Goal: Task Accomplishment & Management: Use online tool/utility

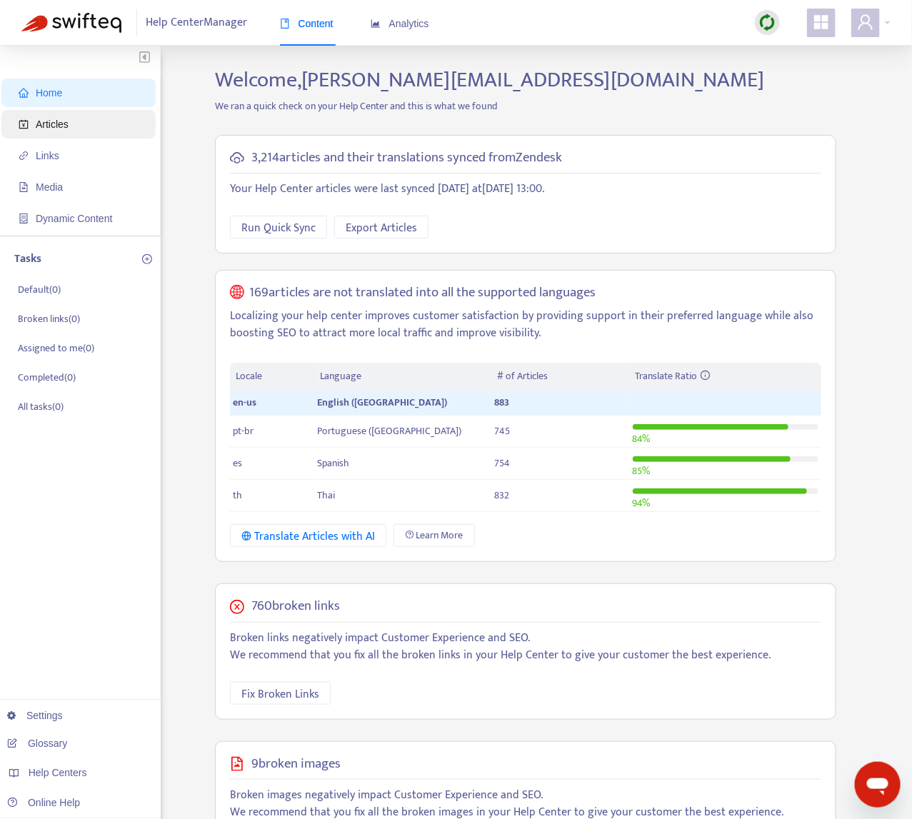
click at [81, 116] on span "Articles" at bounding box center [82, 124] width 126 height 29
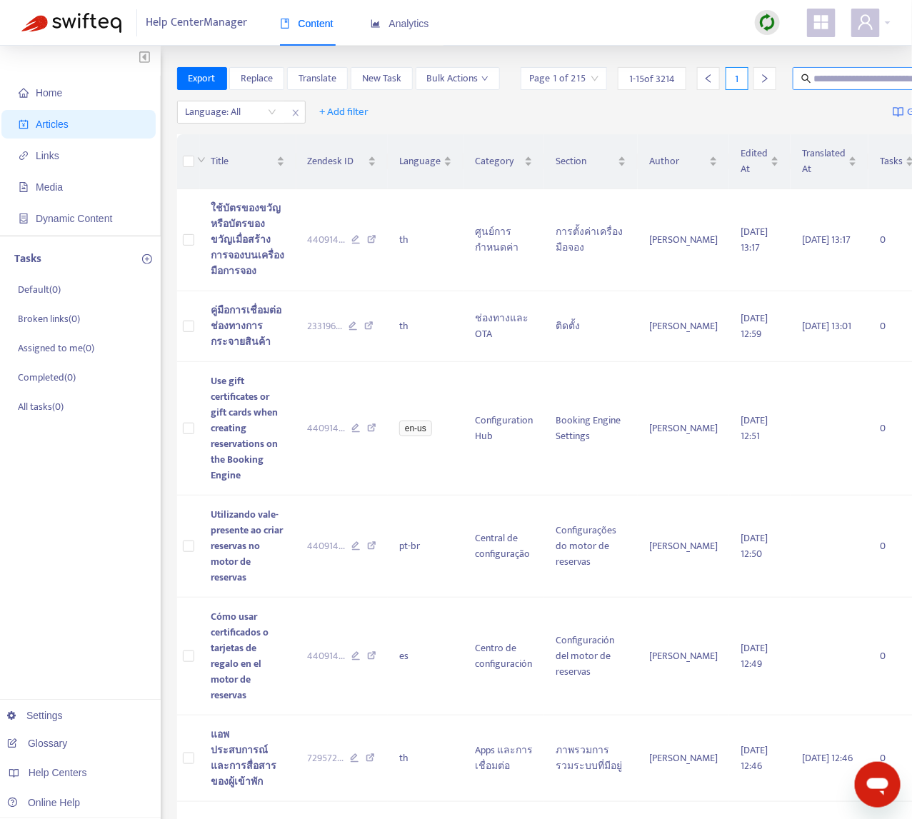
click at [820, 81] on input "text" at bounding box center [882, 79] width 137 height 16
paste input "**********"
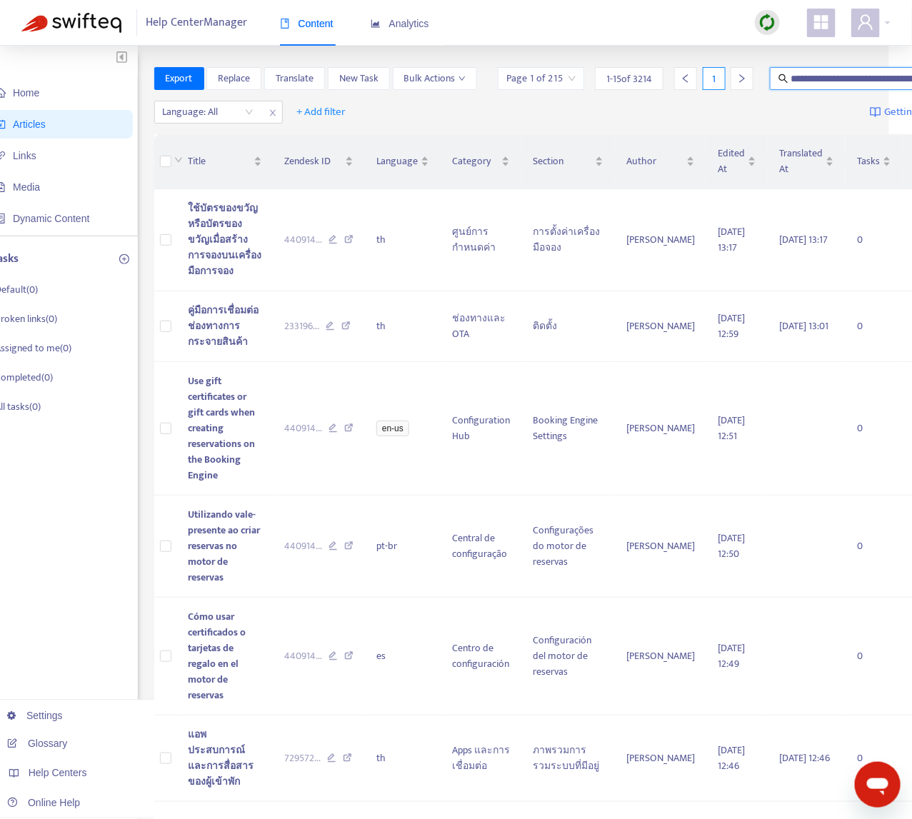
scroll to position [0, 278]
type input "**********"
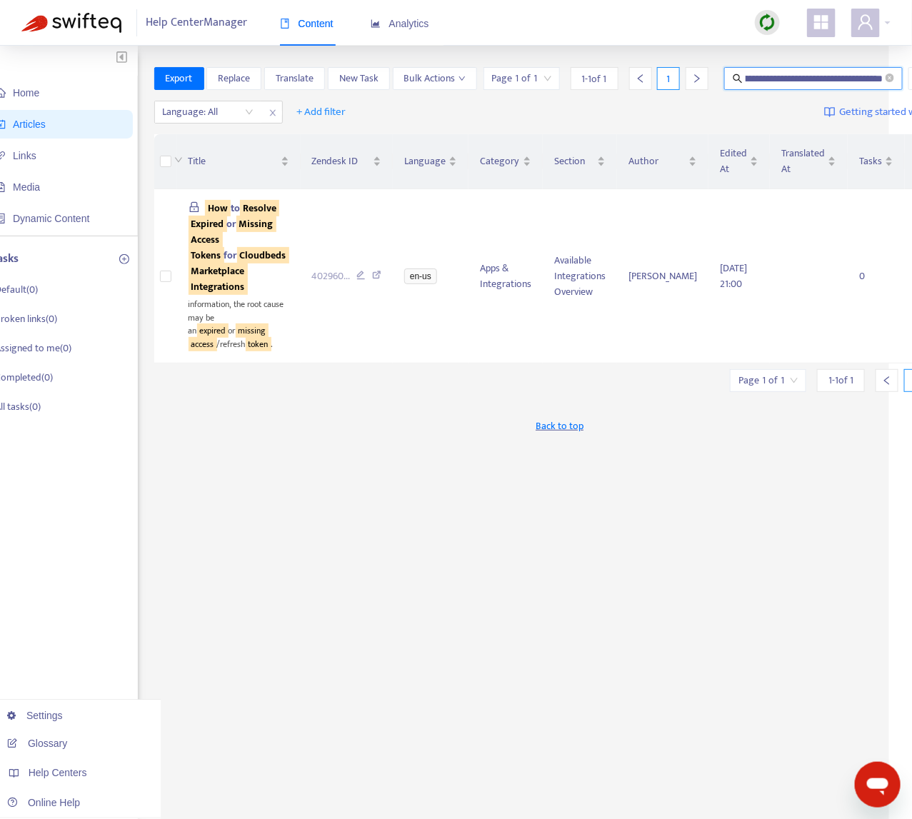
scroll to position [0, 4]
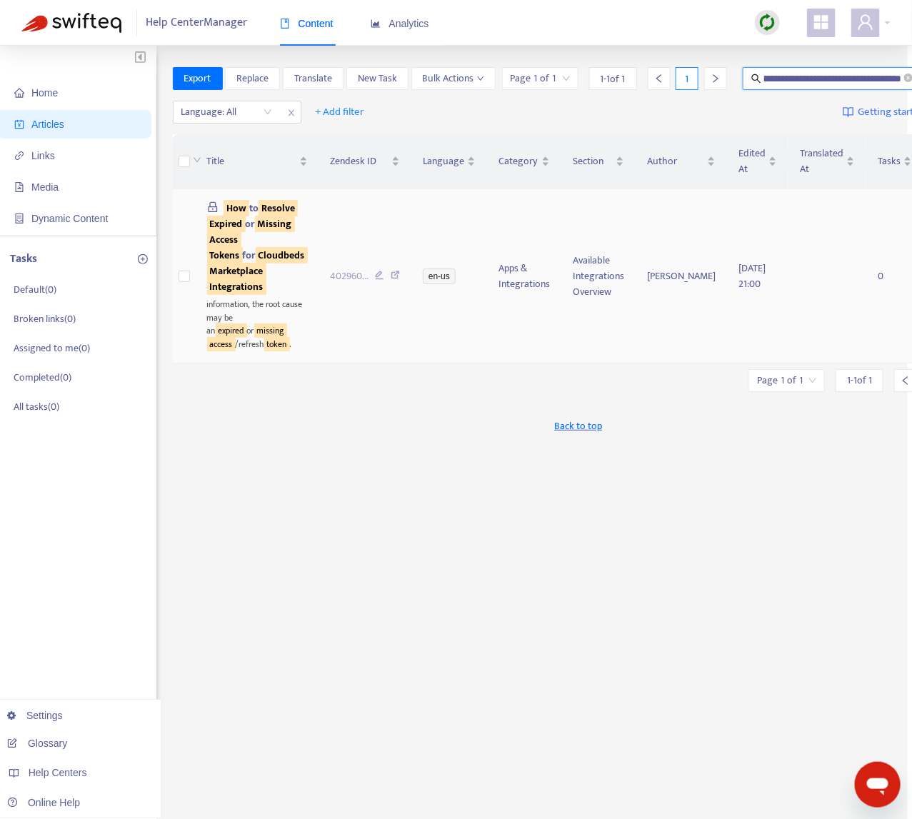
click at [347, 363] on td "402960 ..." at bounding box center [365, 276] width 93 height 174
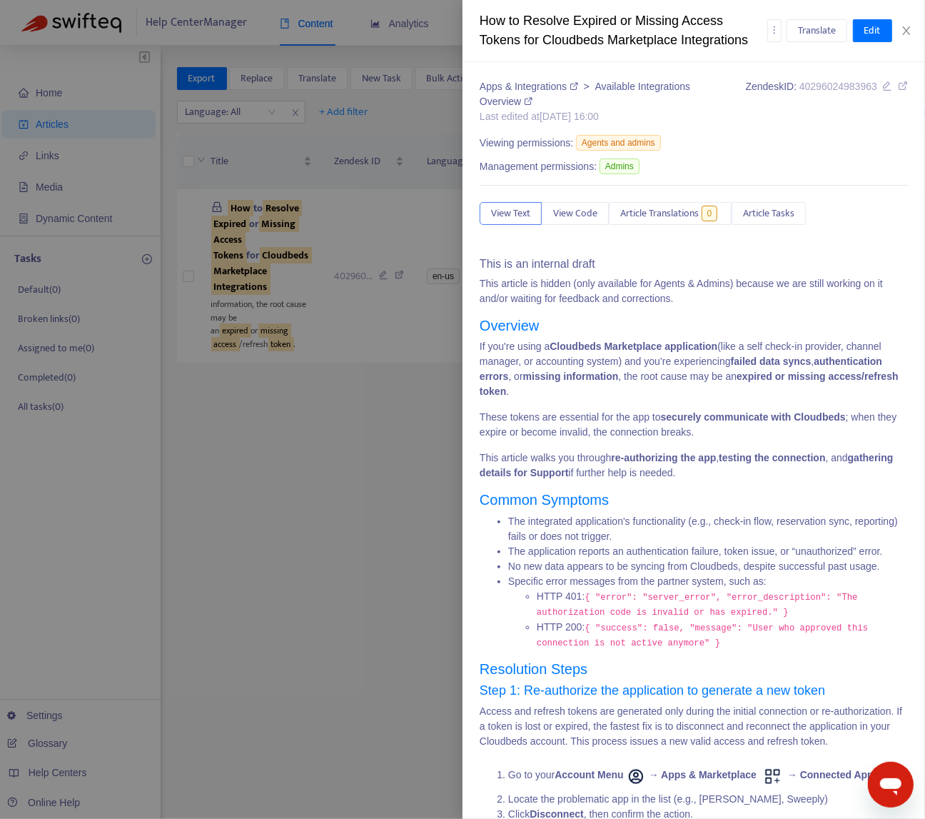
click at [396, 388] on div at bounding box center [462, 409] width 925 height 819
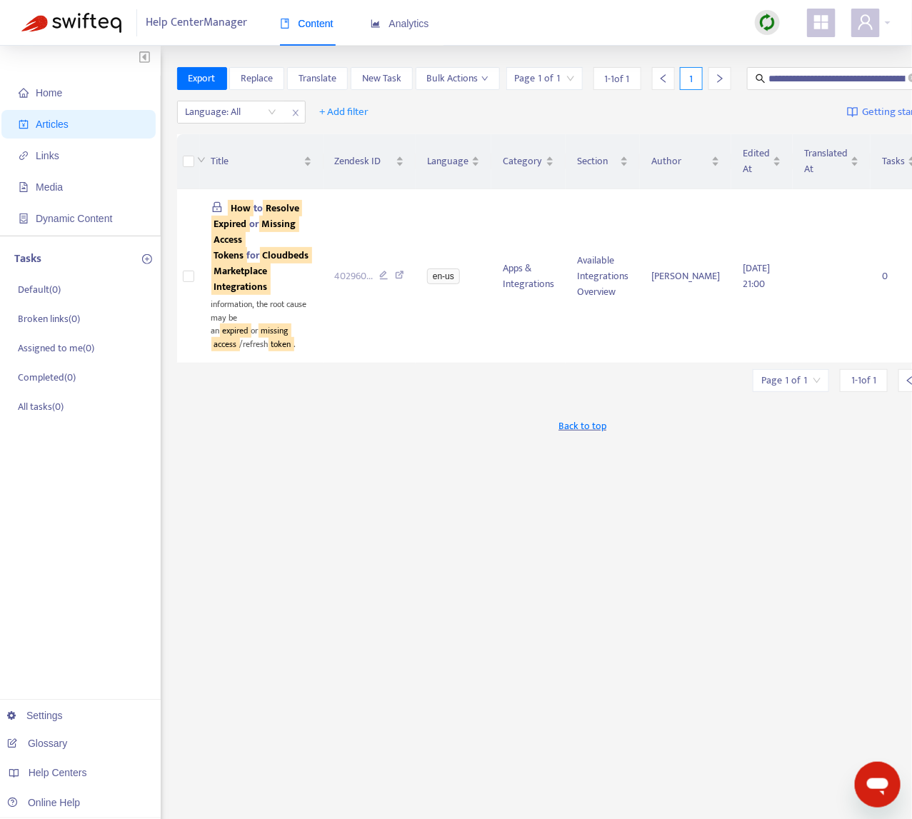
click at [759, 20] on img at bounding box center [767, 23] width 18 height 18
click at [797, 54] on link "Quick Sync" at bounding box center [797, 52] width 61 height 16
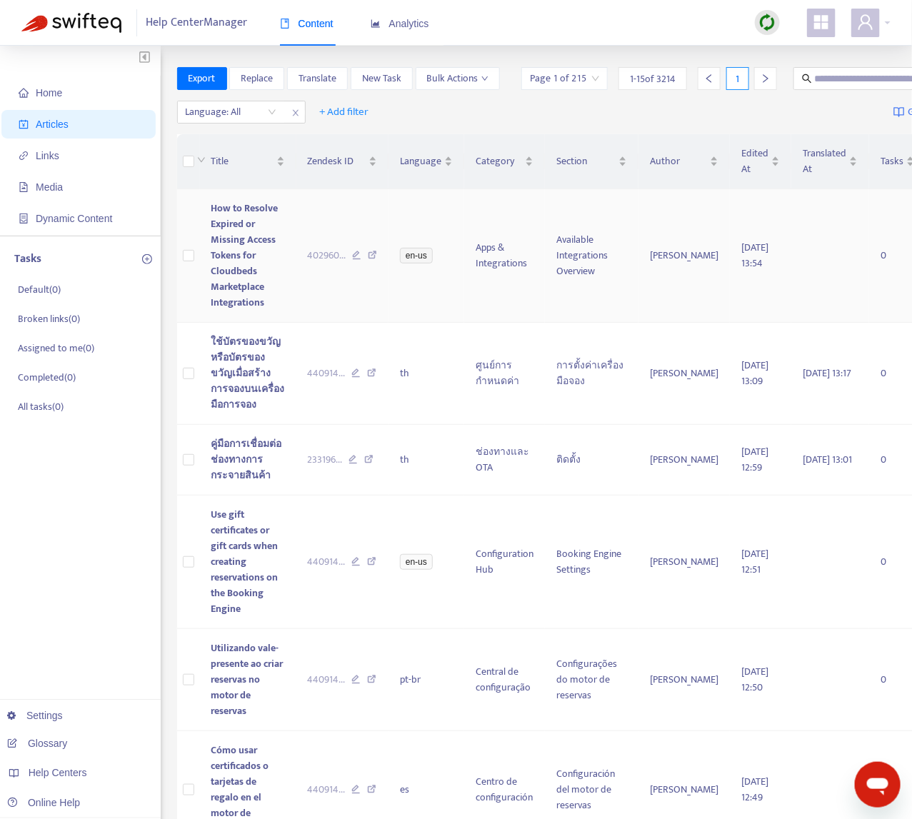
click at [306, 303] on td "402960 ..." at bounding box center [342, 256] width 93 height 134
click at [282, 310] on td "How to Resolve Expired or Missing Access Tokens for Cloudbeds Marketplace Integ…" at bounding box center [248, 256] width 96 height 134
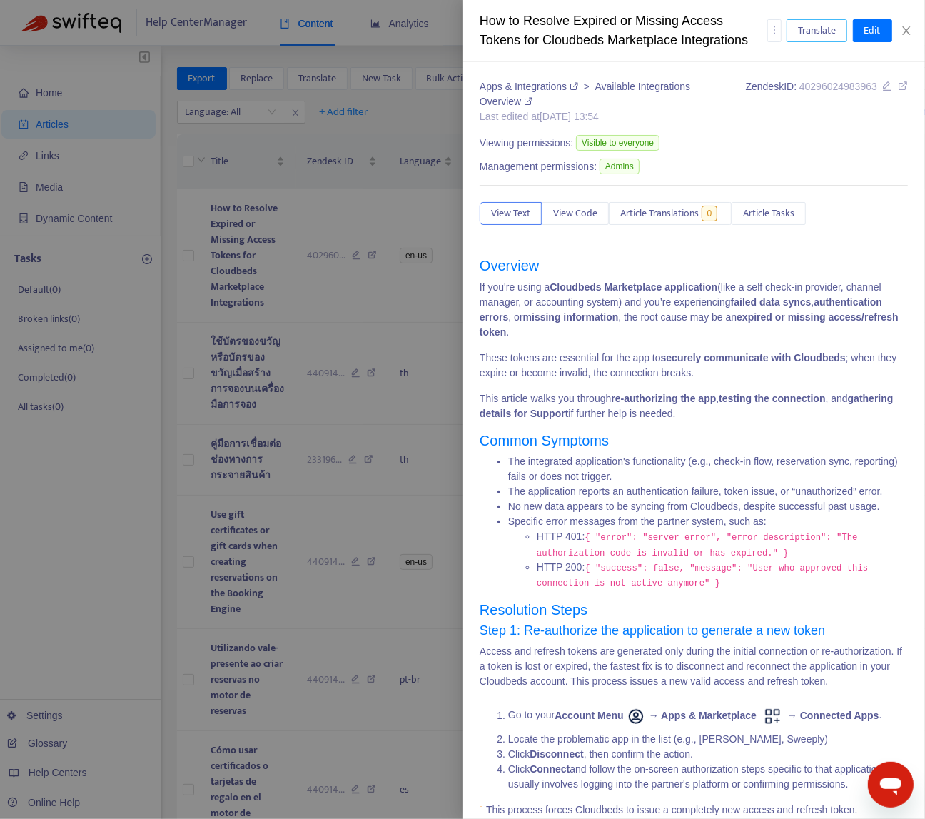
click at [800, 27] on span "Translate" at bounding box center [817, 31] width 38 height 16
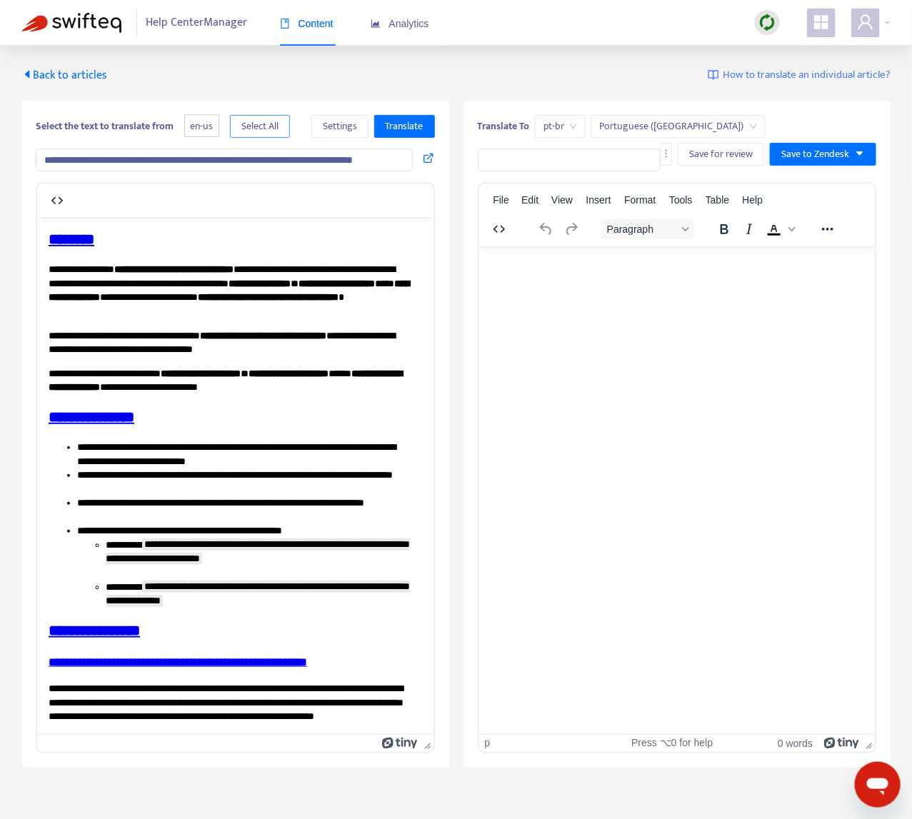
click at [255, 120] on span "Select All" at bounding box center [259, 127] width 37 height 16
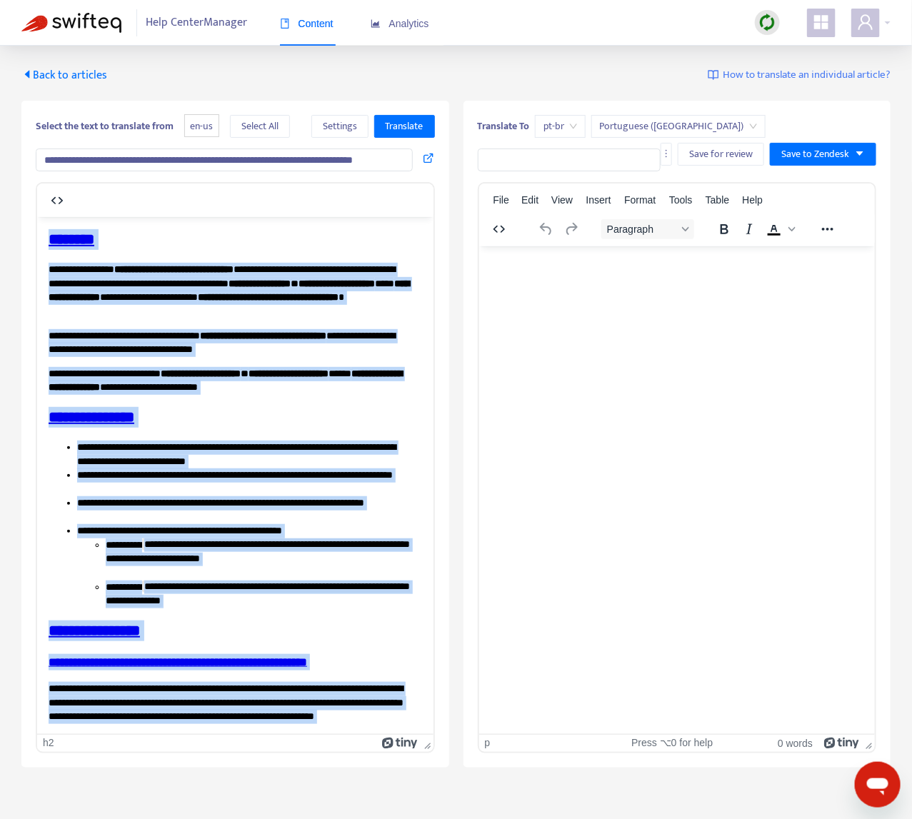
click at [548, 127] on span "pt-br" at bounding box center [560, 126] width 34 height 21
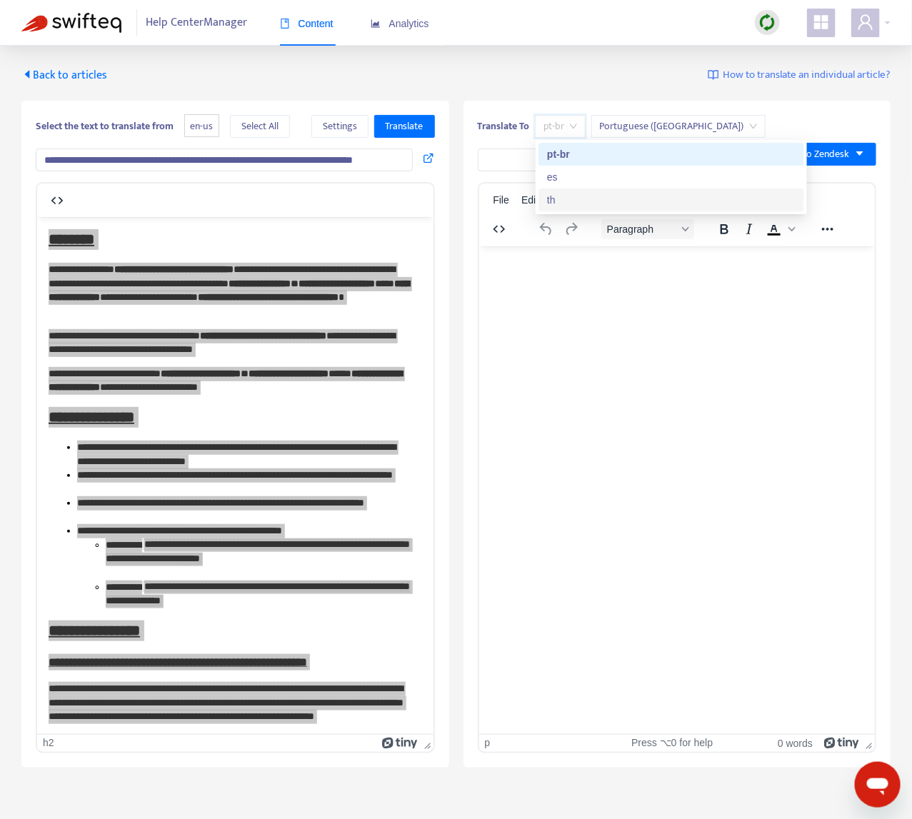
click at [590, 197] on div "th" at bounding box center [671, 200] width 248 height 16
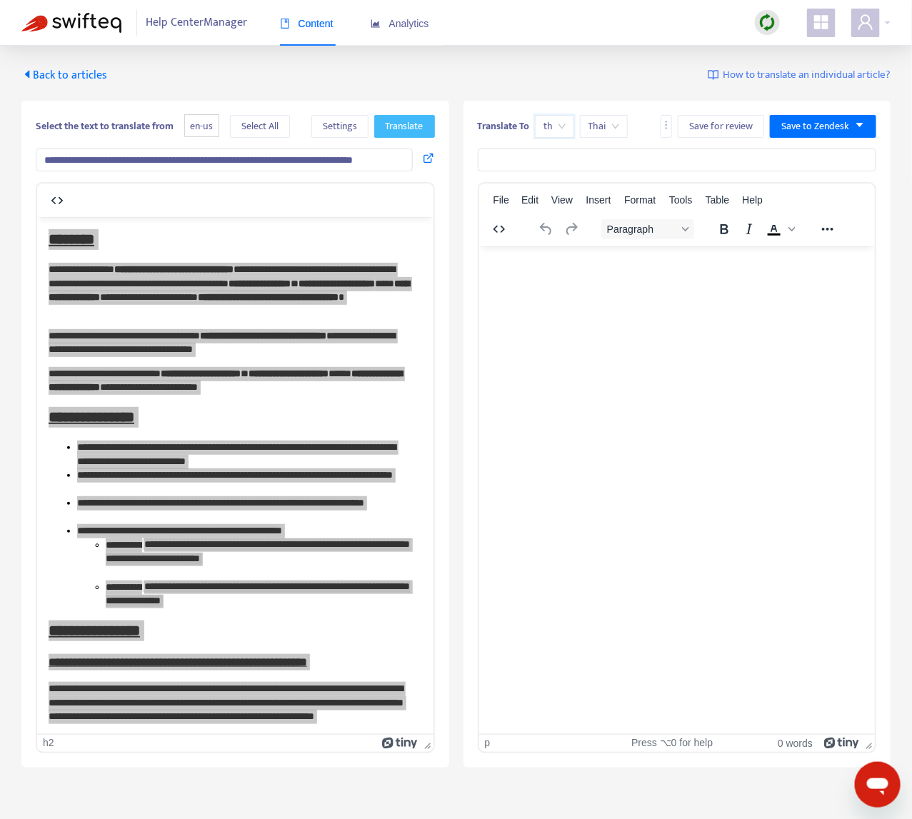
click at [378, 130] on button "Translate" at bounding box center [404, 126] width 61 height 23
